Goal: Information Seeking & Learning: Learn about a topic

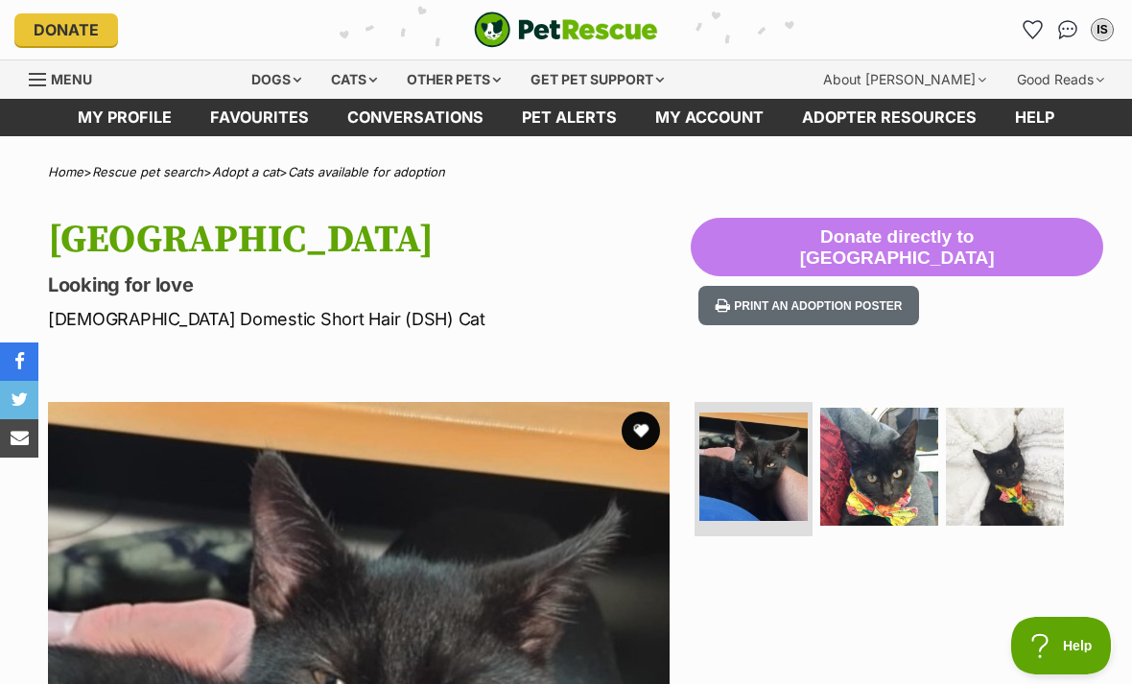
click at [584, 107] on link "Pet alerts" at bounding box center [568, 117] width 133 height 37
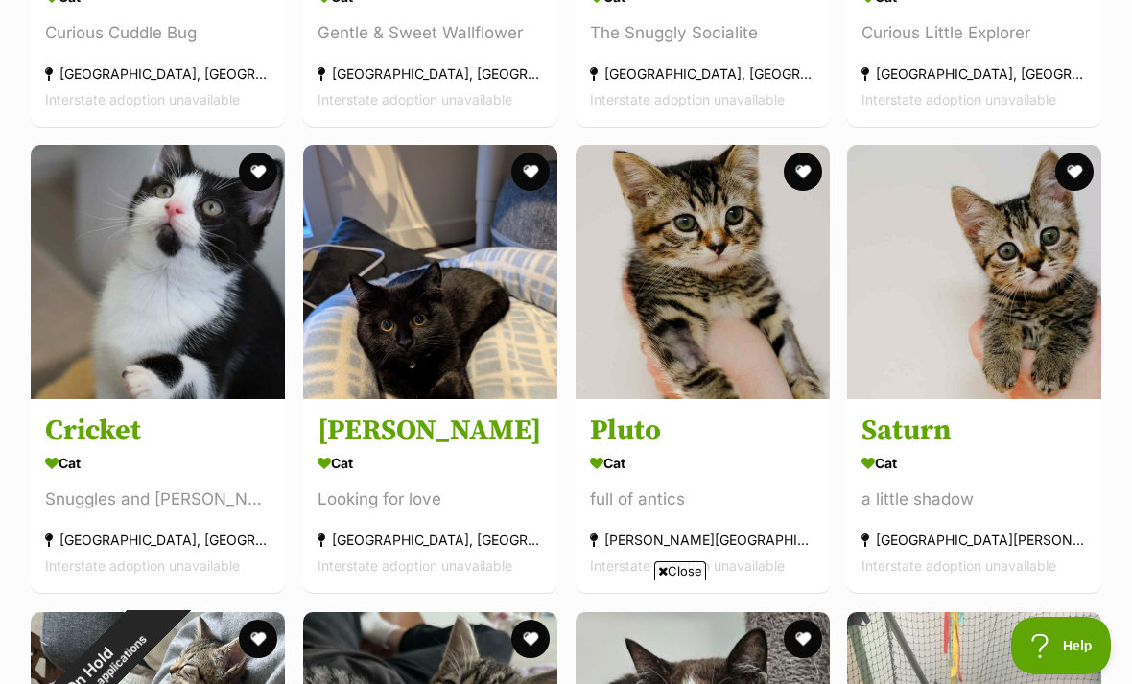
click at [708, 330] on img at bounding box center [702, 272] width 254 height 254
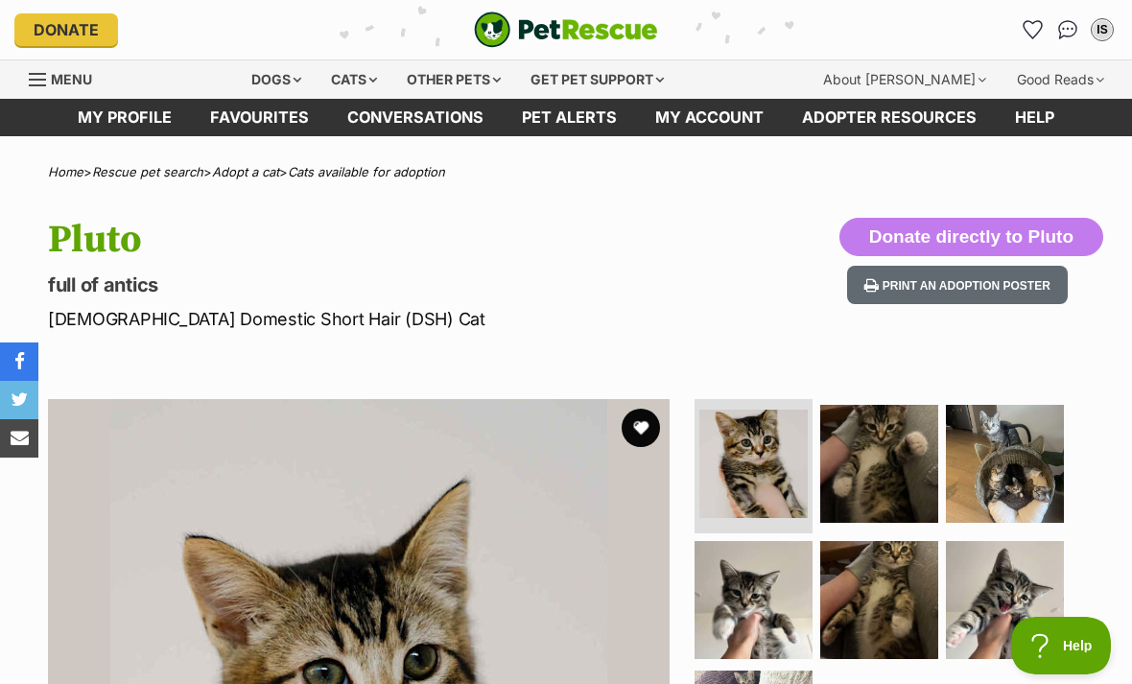
click at [914, 449] on img at bounding box center [879, 464] width 118 height 118
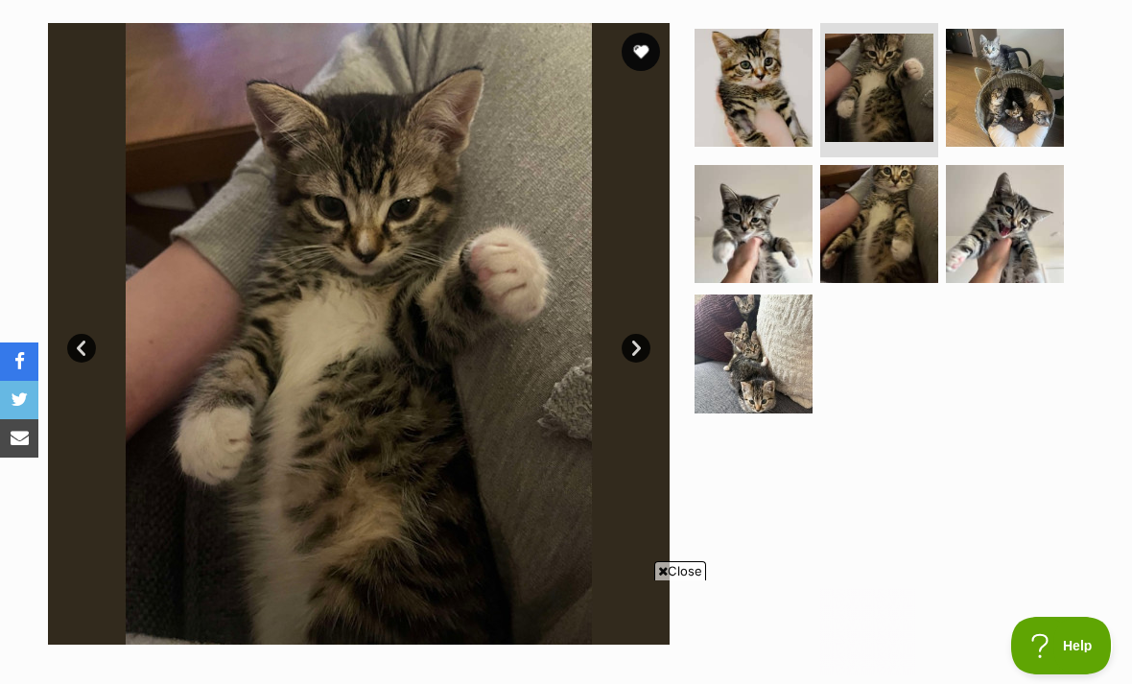
scroll to position [375, 0]
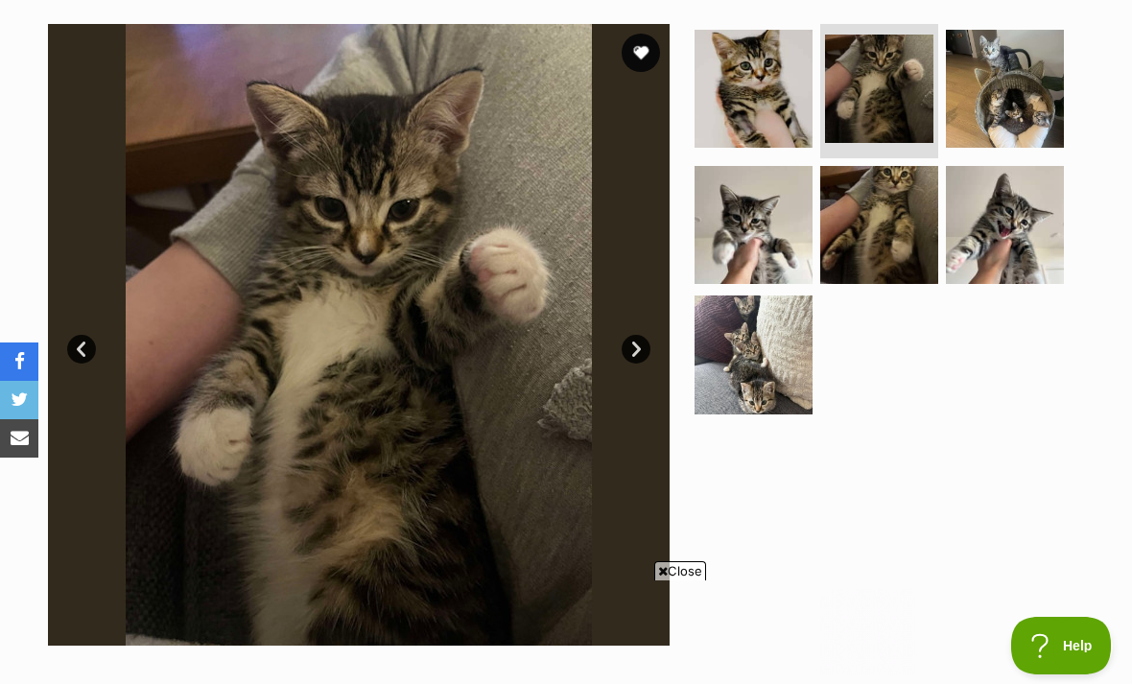
click at [799, 236] on img at bounding box center [753, 225] width 118 height 118
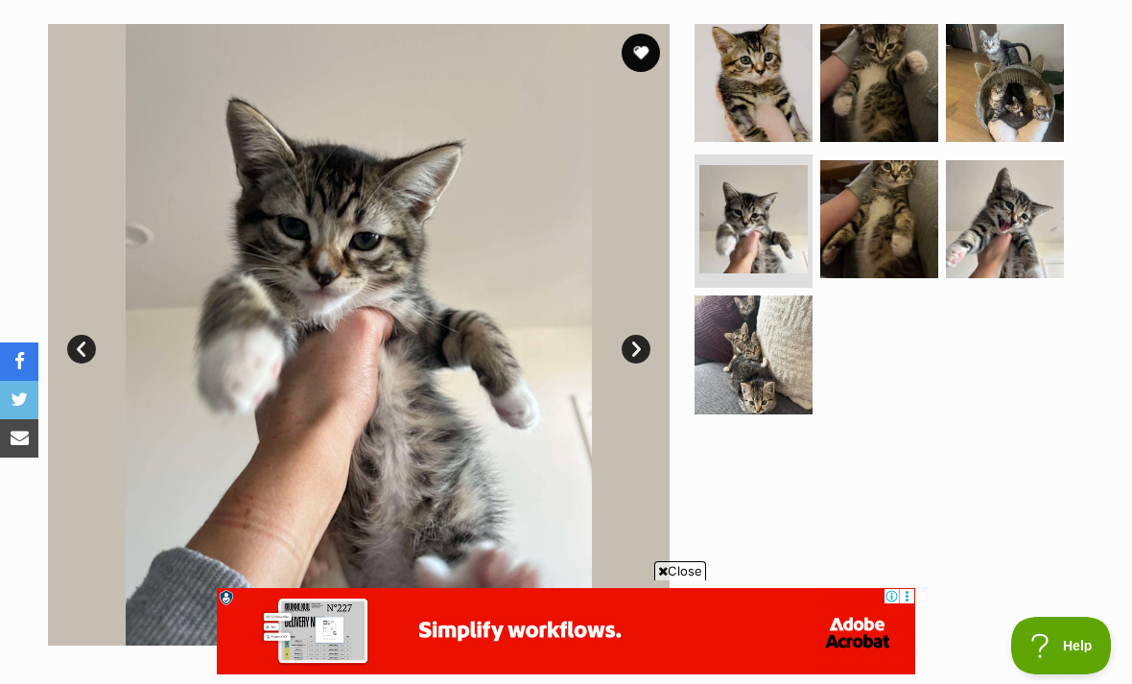
click at [1026, 222] on img at bounding box center [1005, 219] width 118 height 118
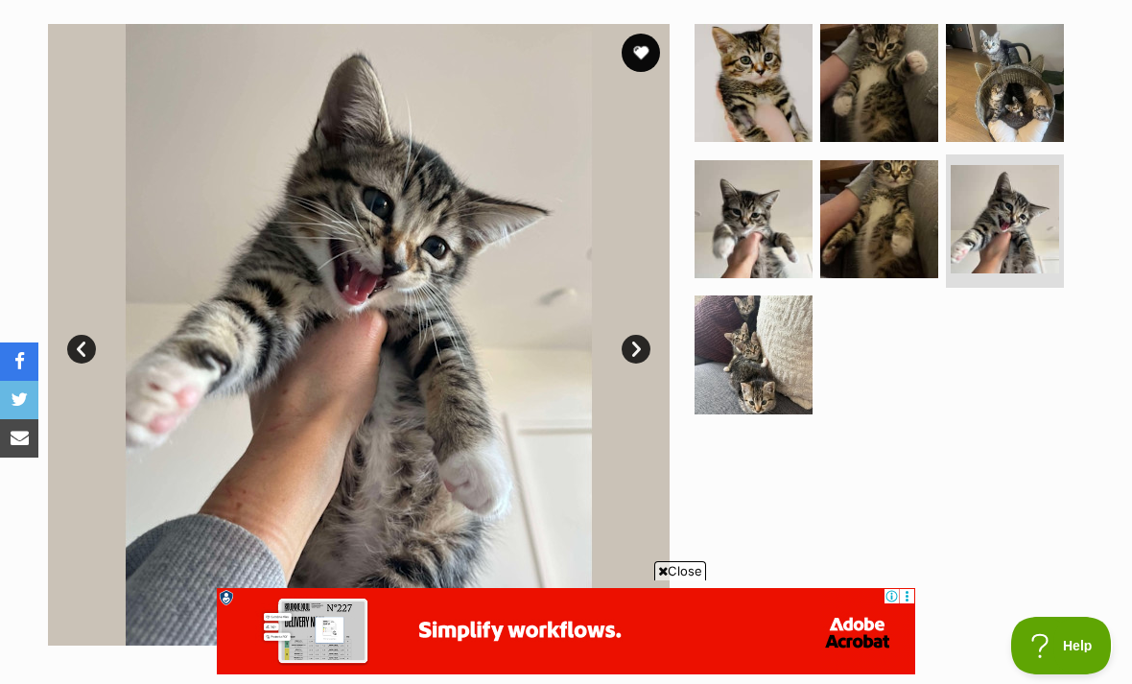
click at [770, 98] on img at bounding box center [753, 83] width 118 height 118
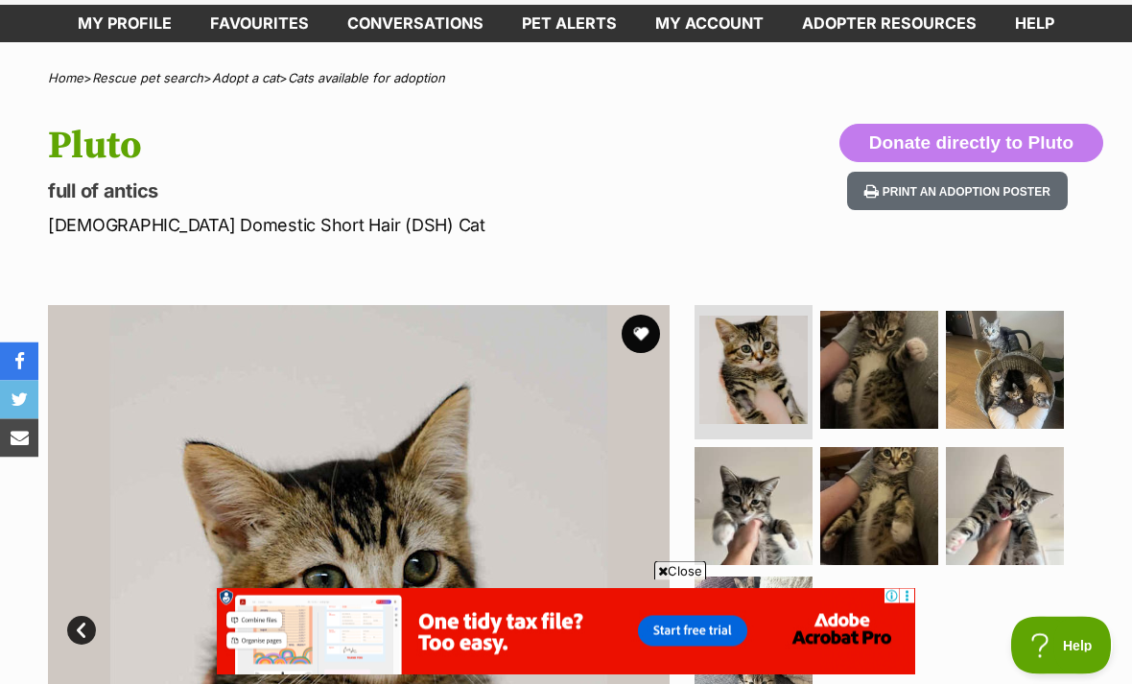
scroll to position [0, 0]
